Goal: Task Accomplishment & Management: Use online tool/utility

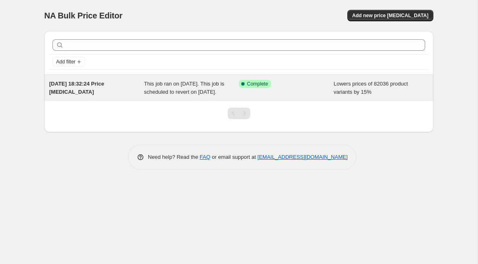
click at [204, 96] on div "This job ran on [DATE]. This job is scheduled to revert on [DATE]." at bounding box center [191, 88] width 95 height 16
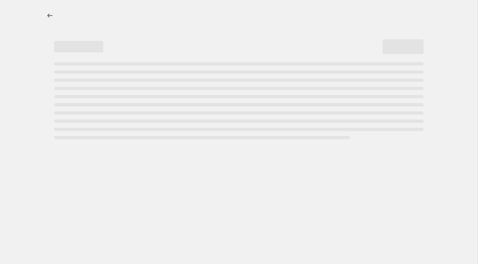
select select "percentage"
select select "no_change"
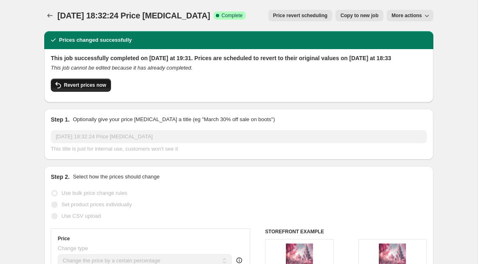
click at [95, 88] on span "Revert prices now" at bounding box center [85, 85] width 42 height 7
checkbox input "false"
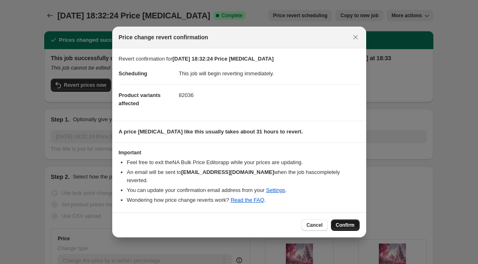
click at [339, 219] on button "Confirm" at bounding box center [345, 224] width 29 height 11
